Goal: Navigation & Orientation: Go to known website

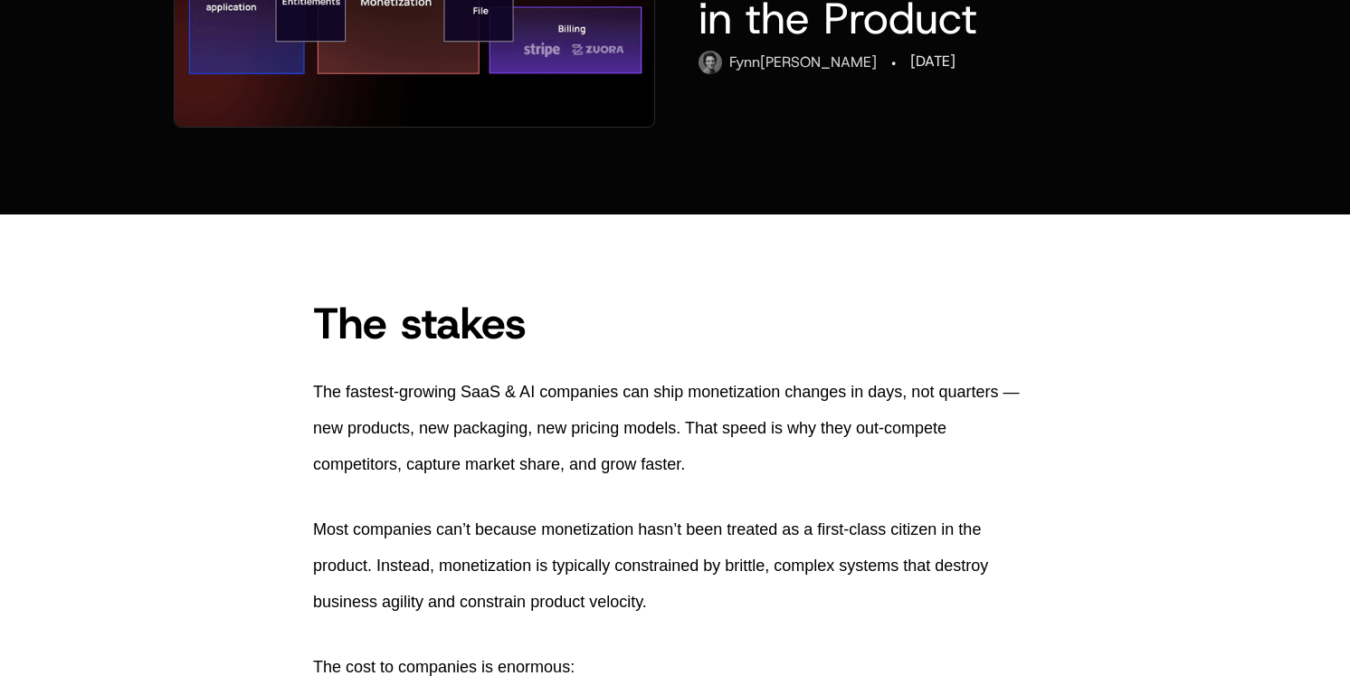
scroll to position [432, 0]
